Goal: Task Accomplishment & Management: Manage account settings

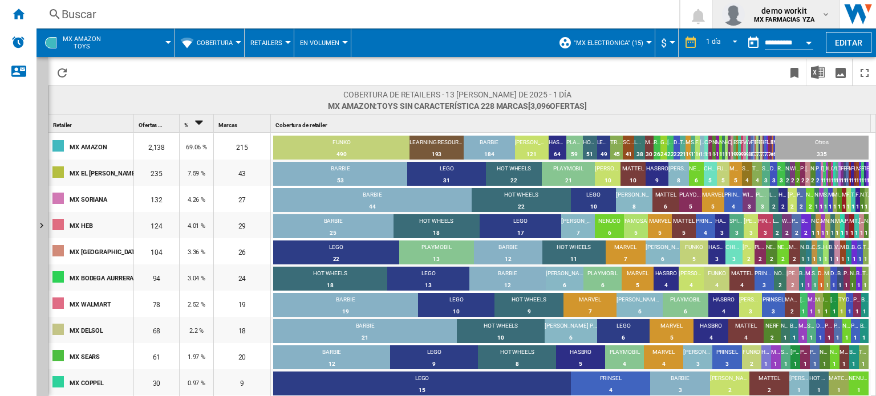
click at [807, 12] on span "demo workit" at bounding box center [784, 10] width 60 height 11
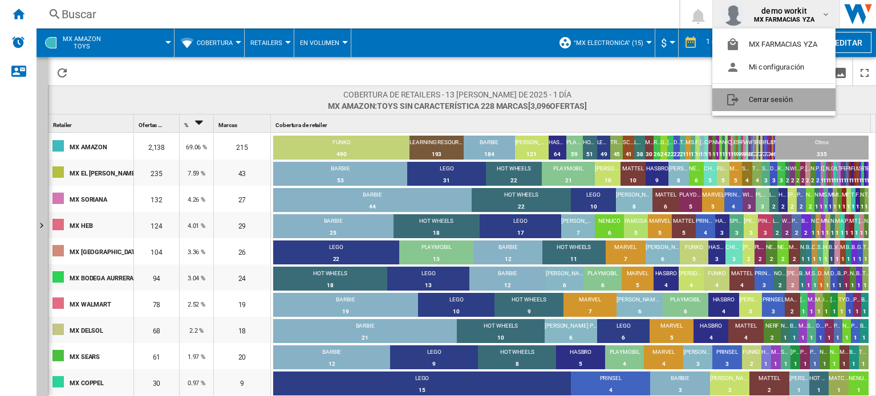
click at [797, 92] on button "Cerrar sesión" at bounding box center [773, 99] width 123 height 23
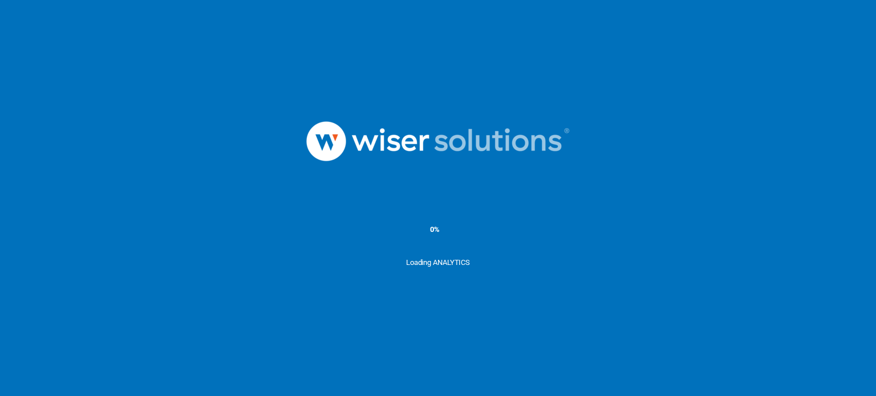
click at [265, 213] on div "0%" at bounding box center [438, 229] width 876 height 57
